Goal: Task Accomplishment & Management: Use online tool/utility

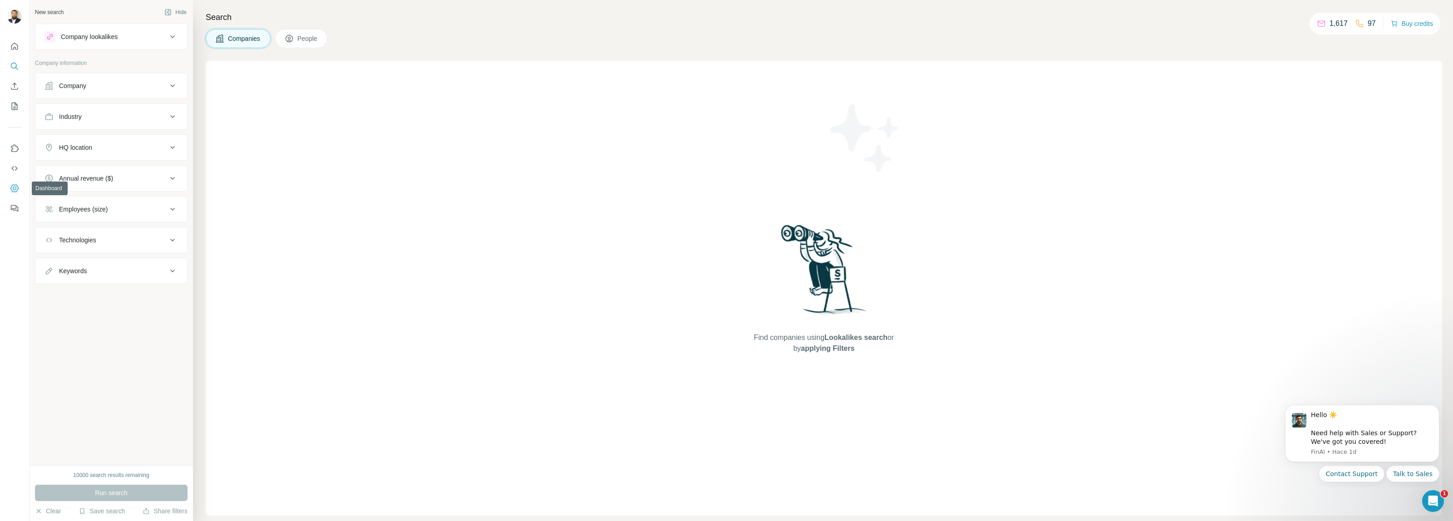
click at [12, 186] on icon "Dashboard" at bounding box center [14, 188] width 9 height 9
click at [117, 510] on button "Save search" at bounding box center [102, 511] width 46 height 9
click at [123, 491] on div "View my saved searches" at bounding box center [127, 496] width 96 height 18
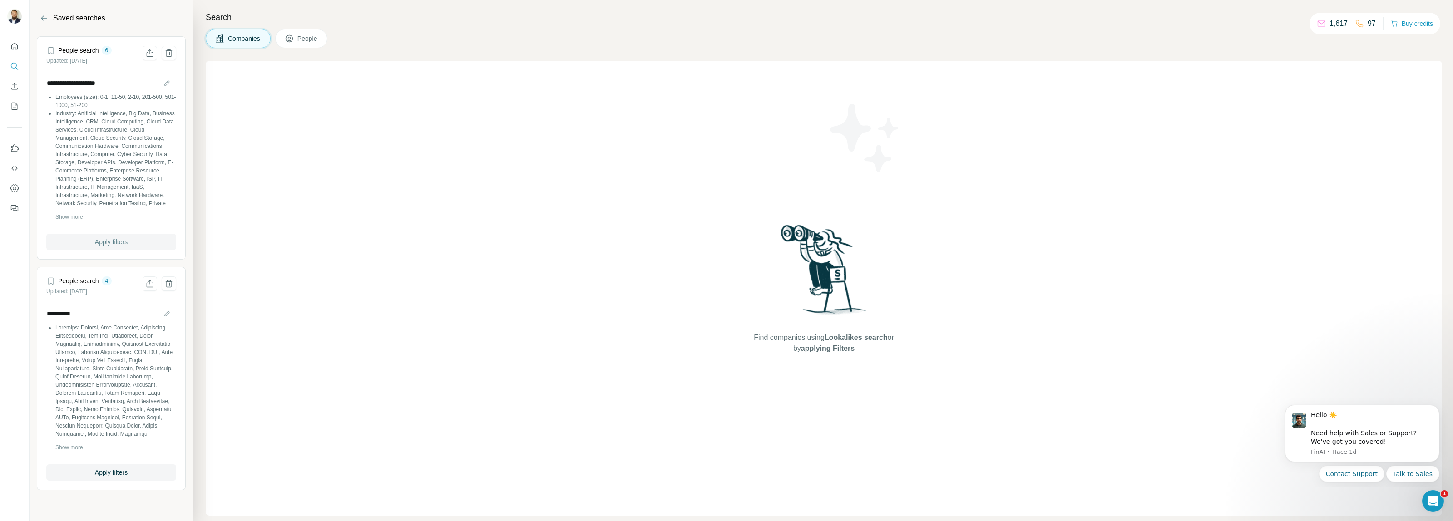
click at [119, 243] on span "Apply filters" at bounding box center [111, 241] width 33 height 9
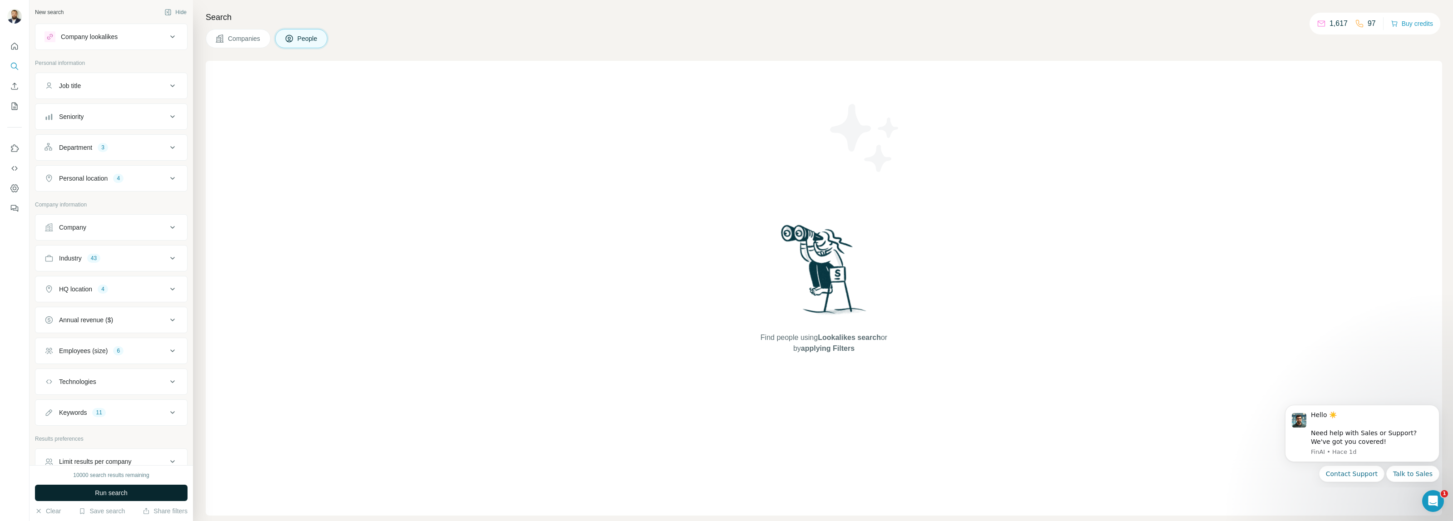
click at [115, 492] on span "Run search" at bounding box center [111, 493] width 33 height 9
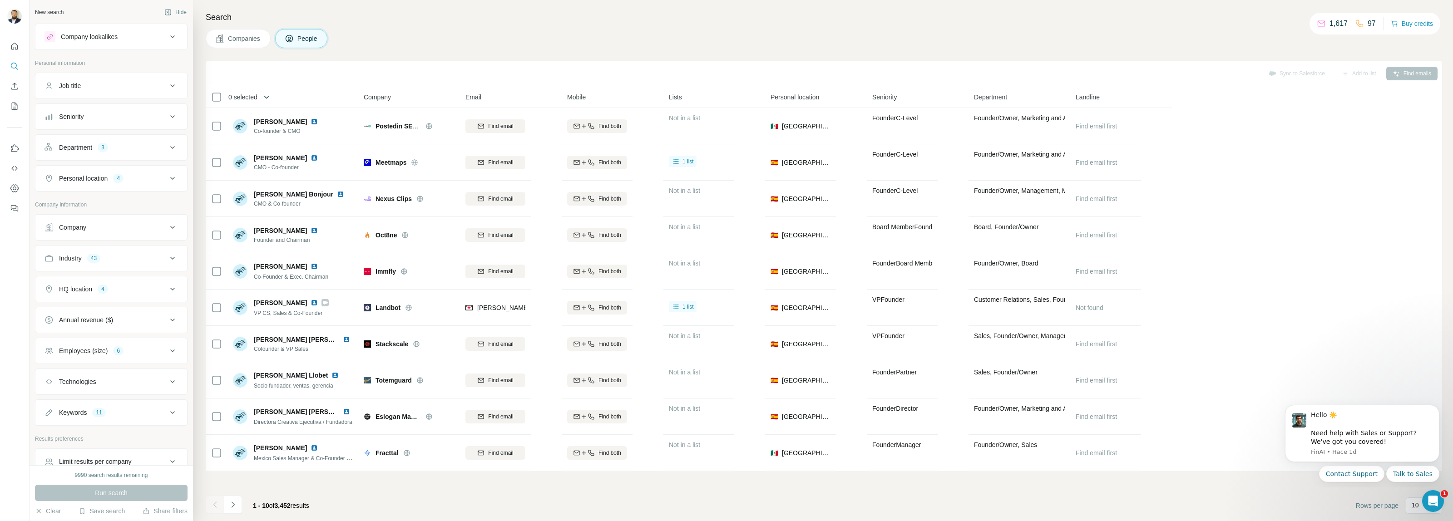
click at [267, 100] on icon "button" at bounding box center [266, 97] width 9 height 9
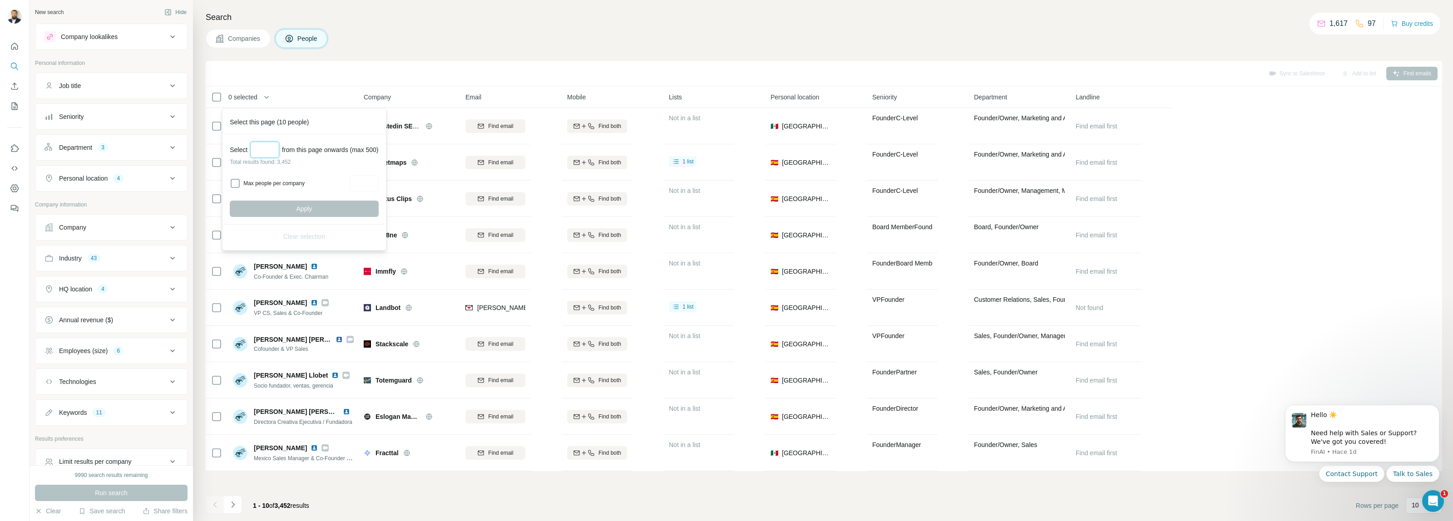
click at [269, 157] on input "Select a number (up to 500)" at bounding box center [264, 150] width 29 height 16
type input "***"
click at [289, 205] on button "Apply" at bounding box center [304, 209] width 148 height 16
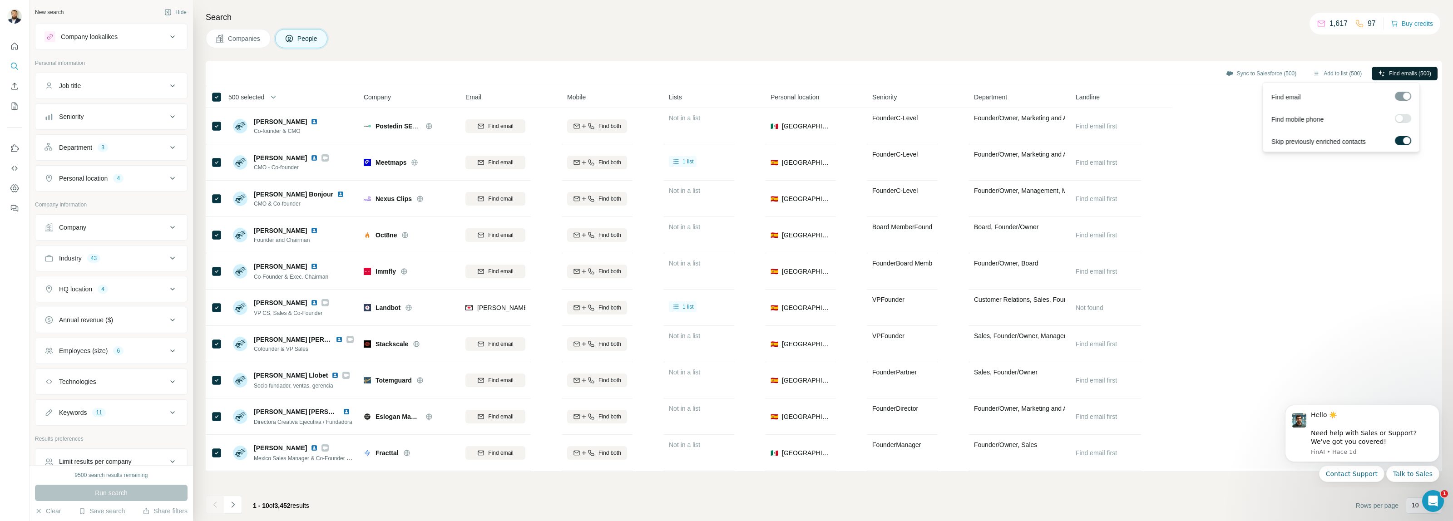
click at [1389, 77] on span "Find emails (500)" at bounding box center [1410, 73] width 42 height 8
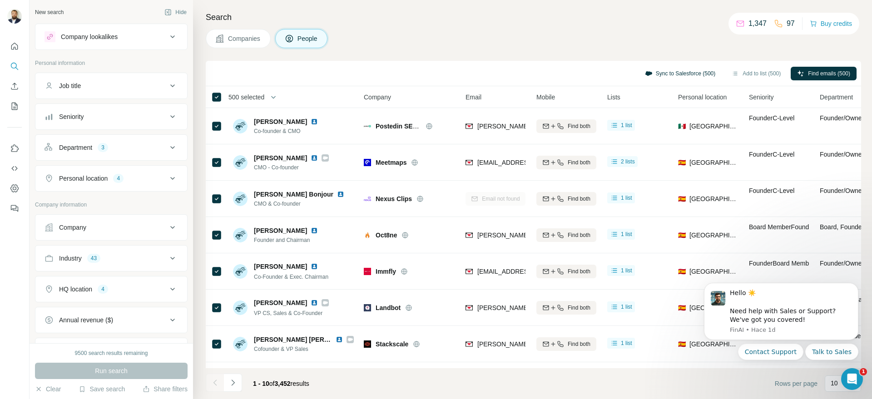
click at [672, 74] on button "Sync to Salesforce (500)" at bounding box center [679, 74] width 83 height 14
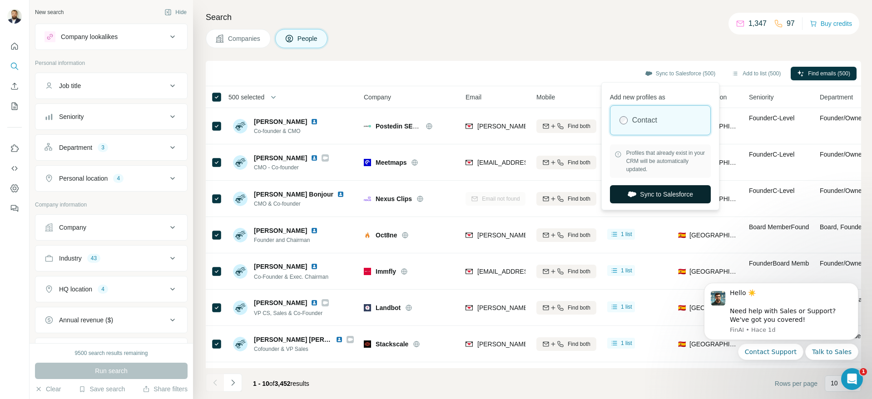
click at [662, 192] on button "Sync to Salesforce" at bounding box center [660, 194] width 101 height 18
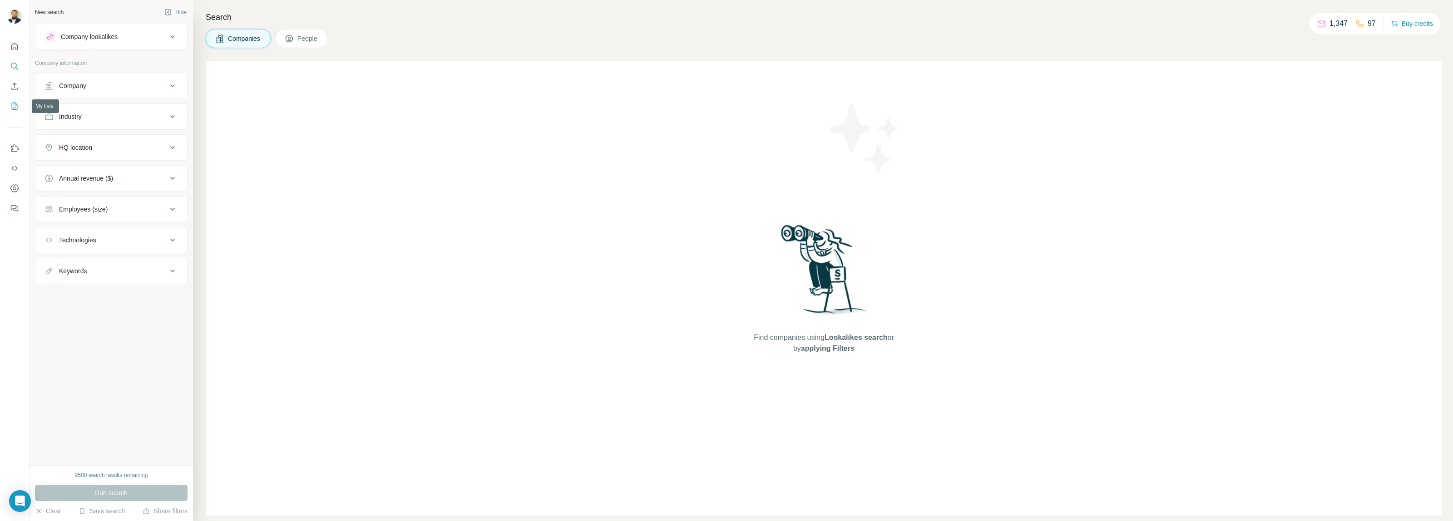
click at [14, 109] on icon "My lists" at bounding box center [14, 106] width 9 height 9
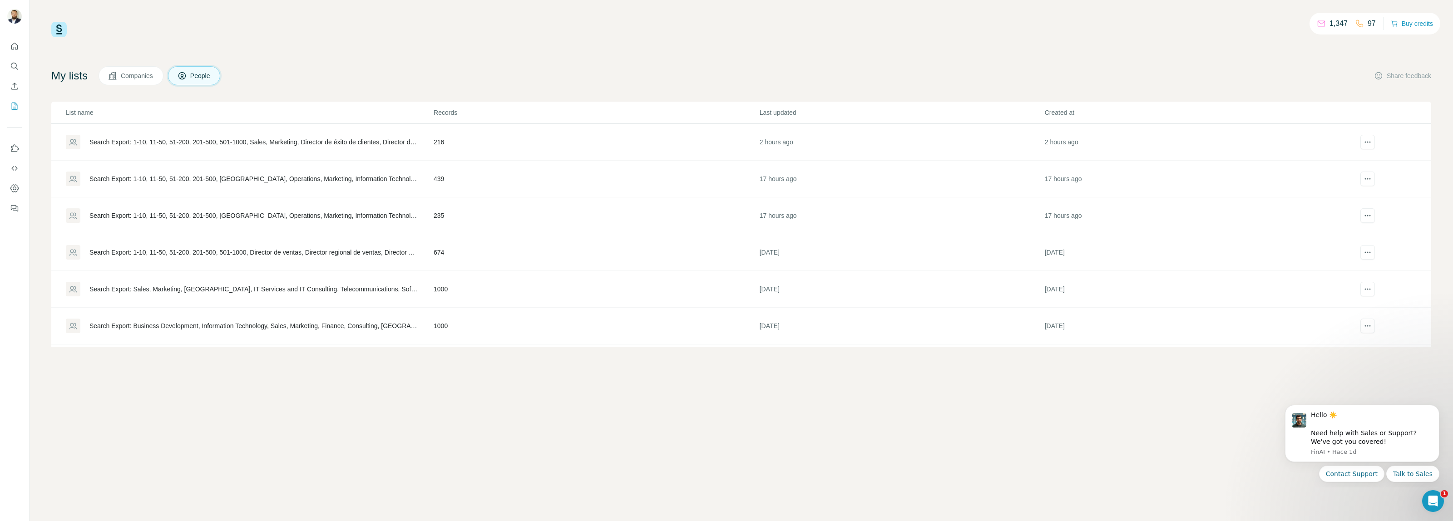
click at [367, 141] on div "Search Export: 1-10, 11-50, 51-200, 201-500, 501-1000, Sales, Marketing, Direct…" at bounding box center [253, 142] width 329 height 9
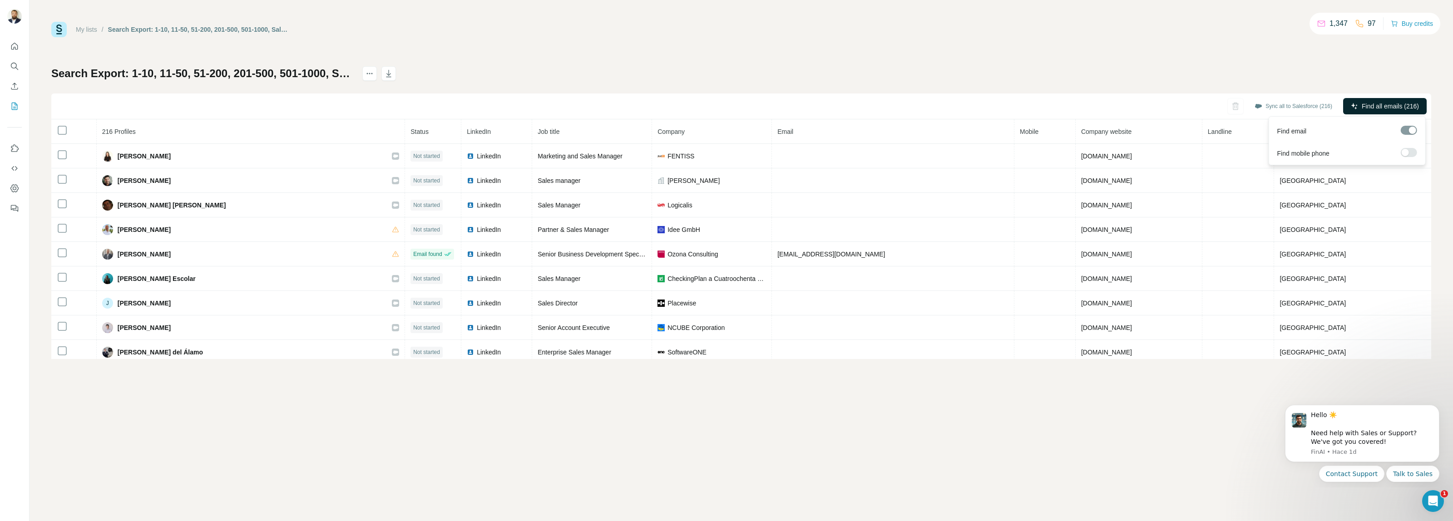
click at [1368, 105] on span "Find all emails (216)" at bounding box center [1390, 106] width 57 height 9
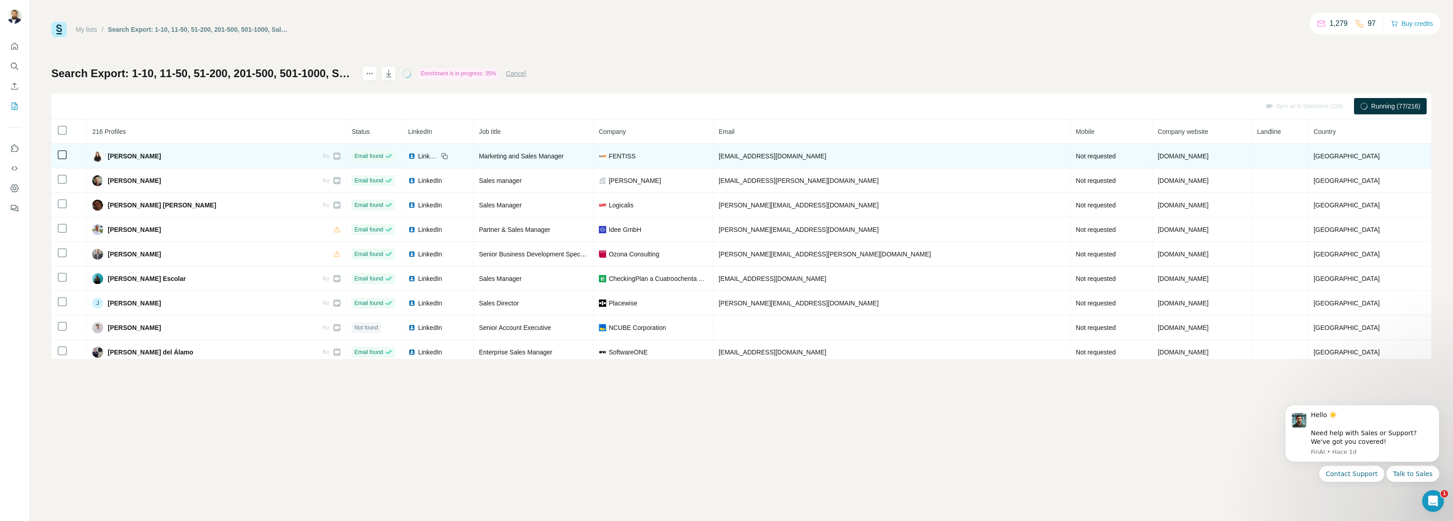
click at [330, 156] on icon at bounding box center [325, 156] width 7 height 7
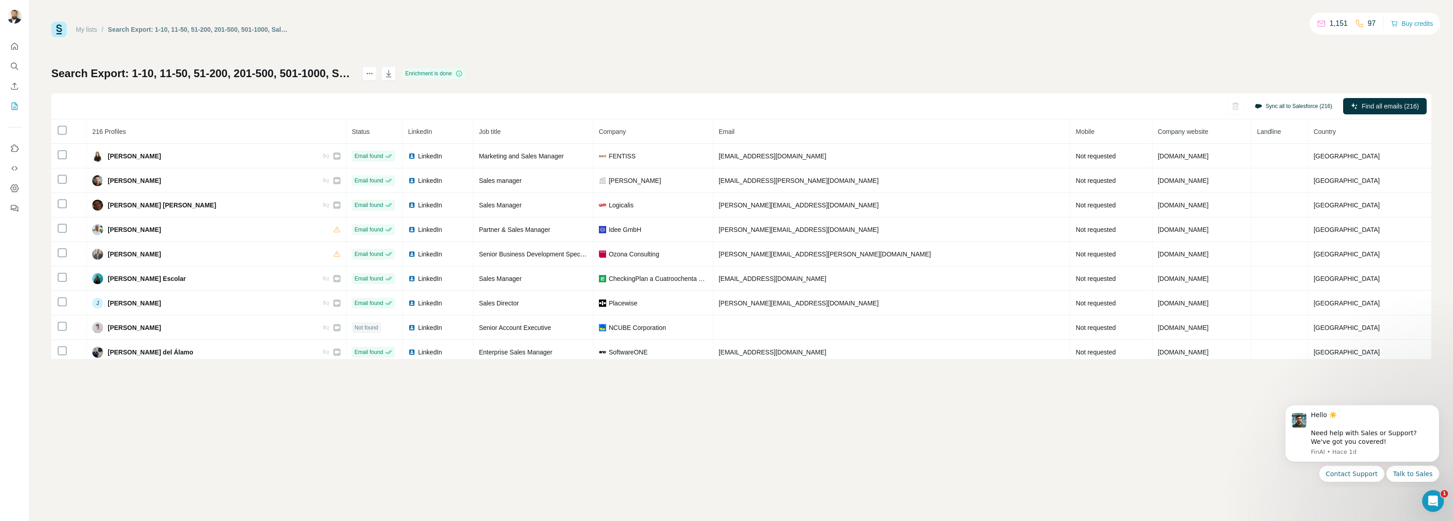
click at [1291, 104] on button "Sync all to Salesforce (216)" at bounding box center [1293, 106] width 90 height 14
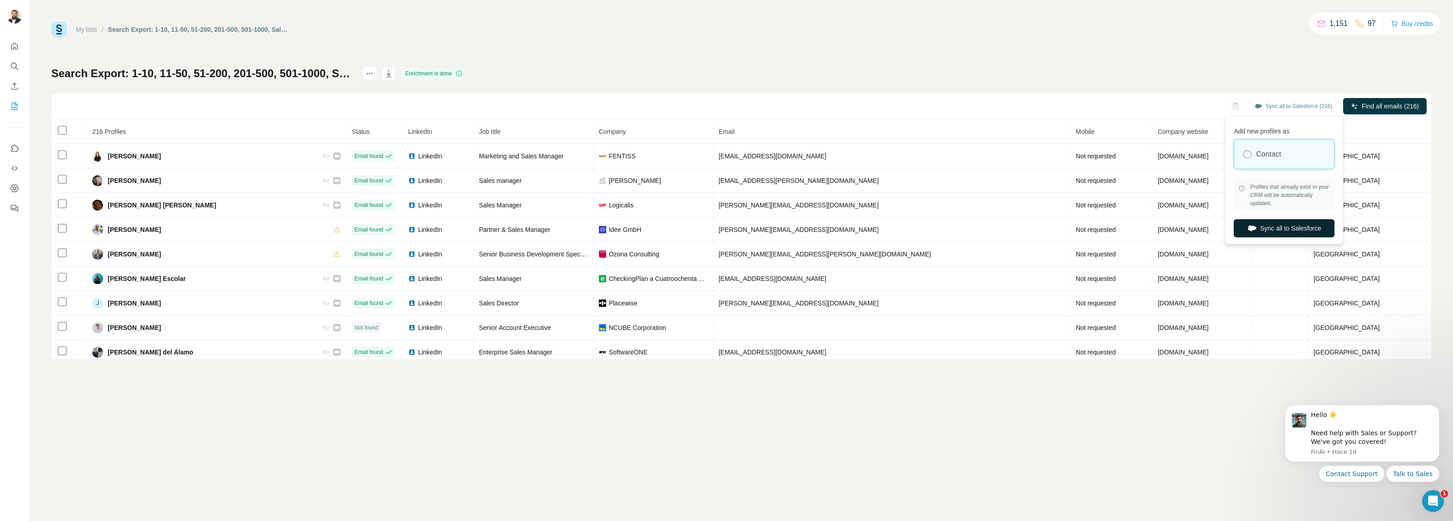
click at [1273, 230] on button "Sync all to Salesforce" at bounding box center [1284, 228] width 101 height 18
